Goal: Find specific fact: Find specific fact

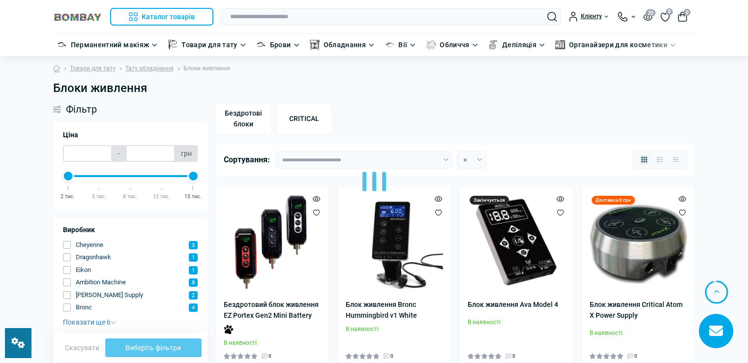
scroll to position [2016, 0]
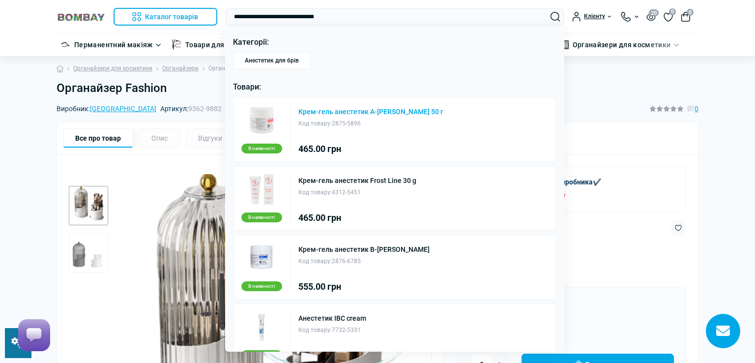
type input "**********"
click at [377, 110] on link "Крем-гель анестетик A-Caine 50 г" at bounding box center [370, 111] width 145 height 7
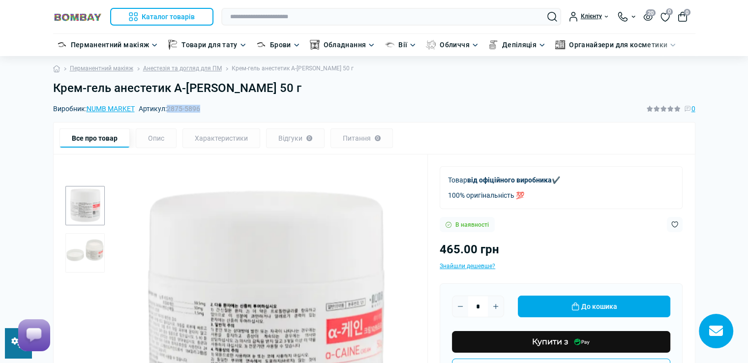
drag, startPoint x: 169, startPoint y: 109, endPoint x: 206, endPoint y: 108, distance: 36.9
click at [206, 108] on div "Виробник: NUMB MARKET Артикул: 2875-5896 0" at bounding box center [374, 108] width 642 height 11
copy span "2875-5896"
